Goal: Find specific page/section: Find specific page/section

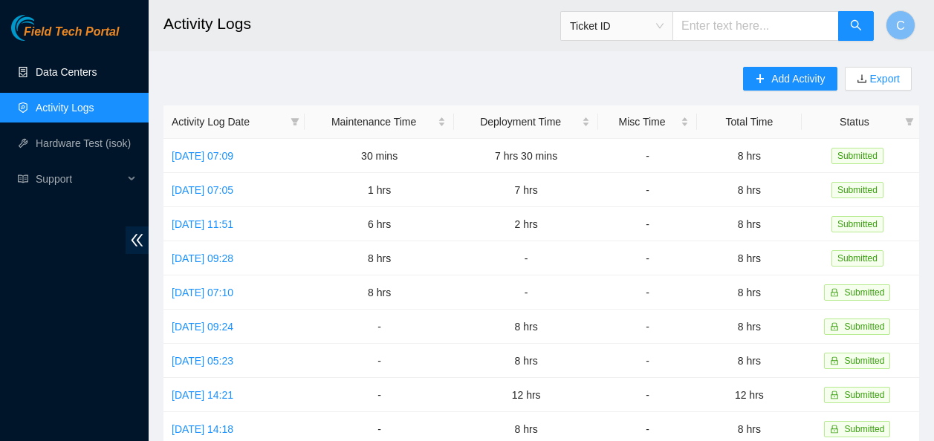
click at [55, 74] on link "Data Centers" at bounding box center [66, 72] width 61 height 12
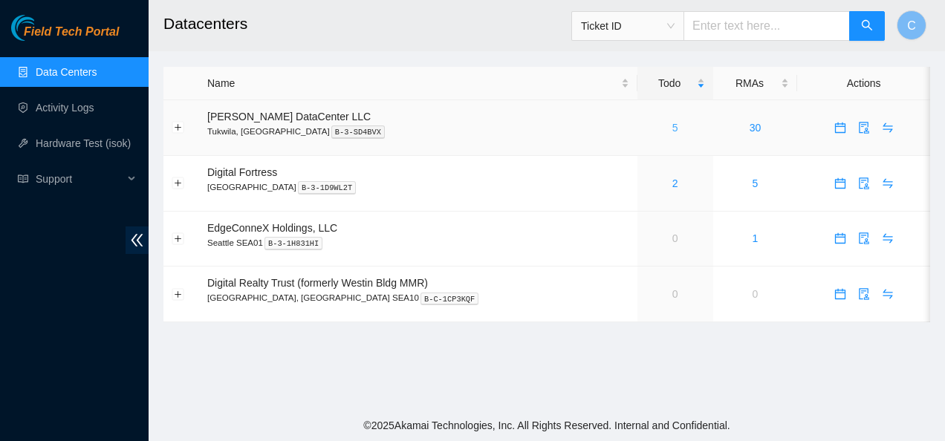
click at [672, 127] on link "5" at bounding box center [675, 128] width 6 height 12
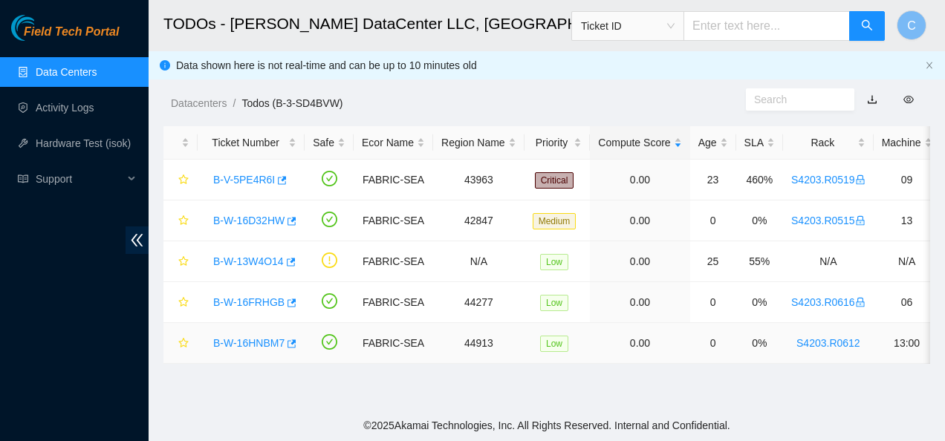
click at [244, 339] on link "B-W-16HNBM7" at bounding box center [248, 343] width 71 height 12
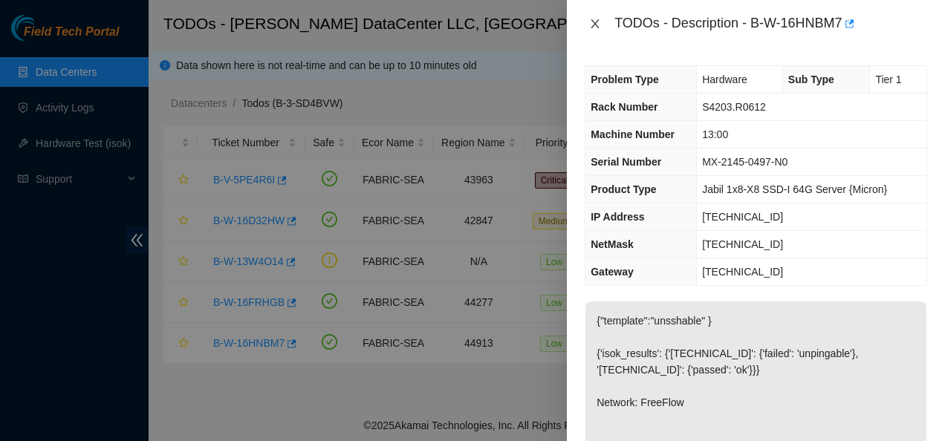
click at [594, 25] on icon "close" at bounding box center [595, 24] width 12 height 12
